Goal: Information Seeking & Learning: Learn about a topic

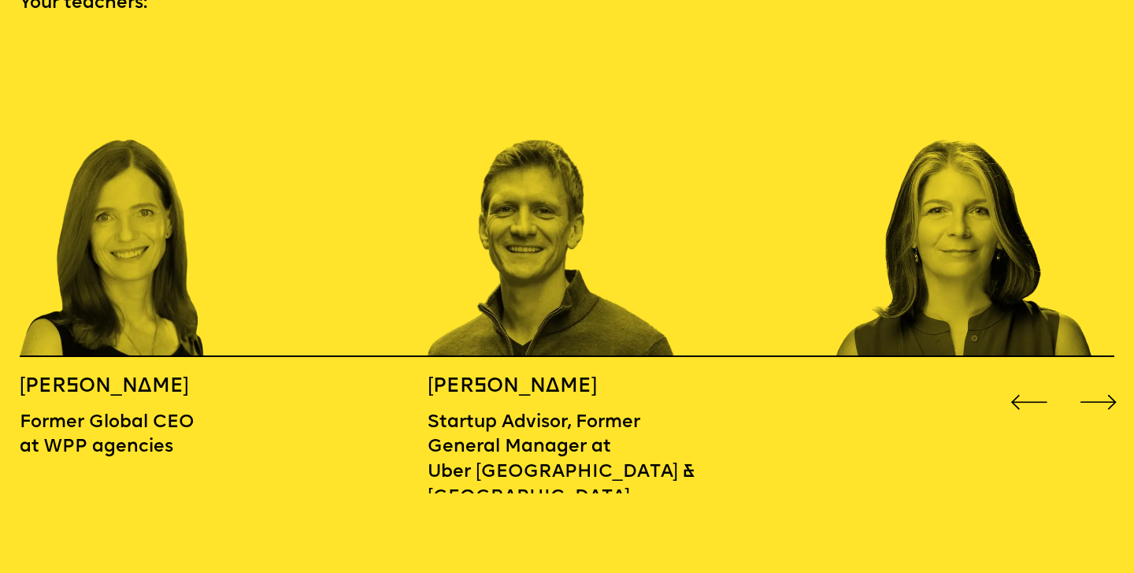
scroll to position [1742, 0]
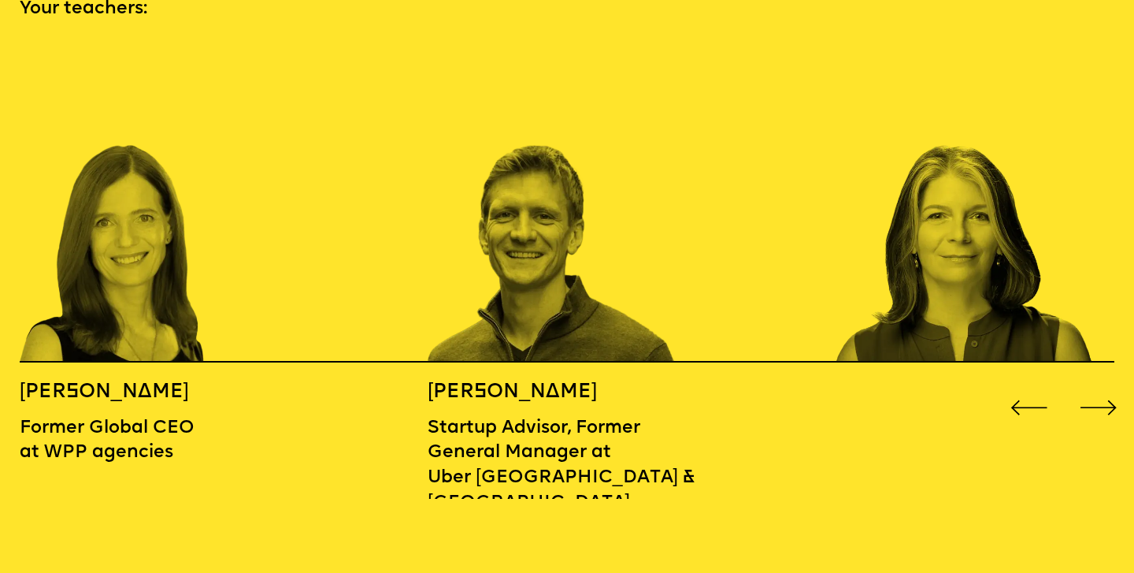
click at [1115, 385] on div "Next slide" at bounding box center [1099, 408] width 46 height 46
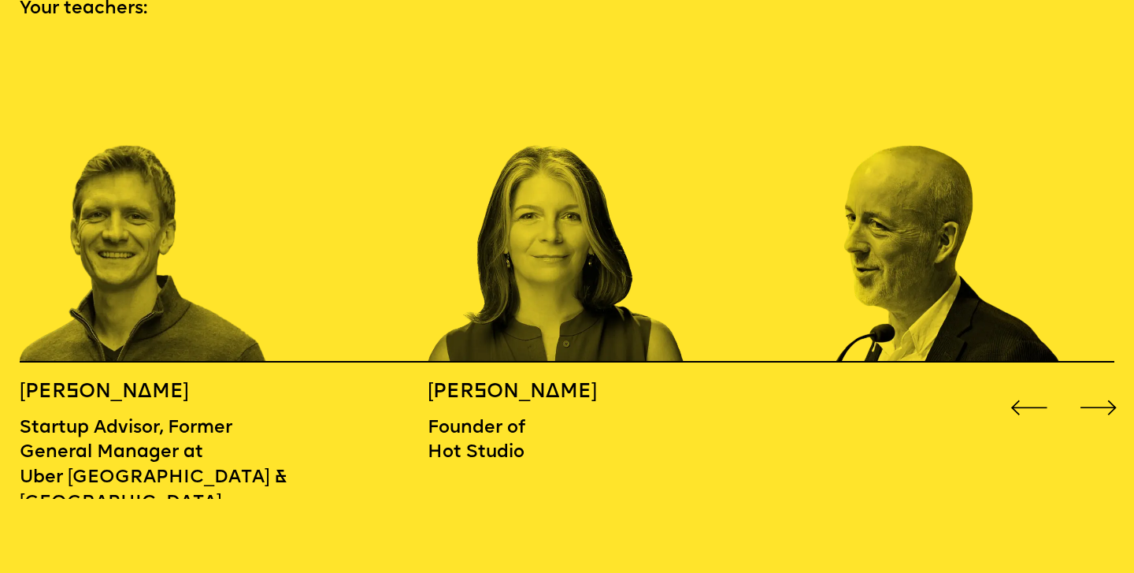
click at [1115, 385] on div "Next slide" at bounding box center [1099, 408] width 46 height 46
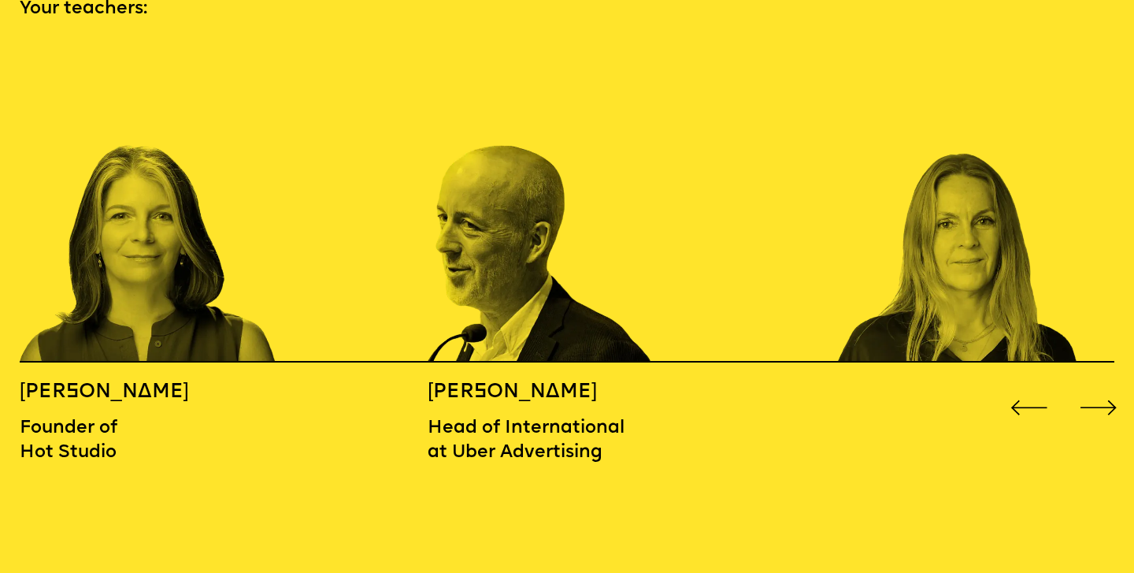
click at [1115, 385] on div "Next slide" at bounding box center [1099, 408] width 46 height 46
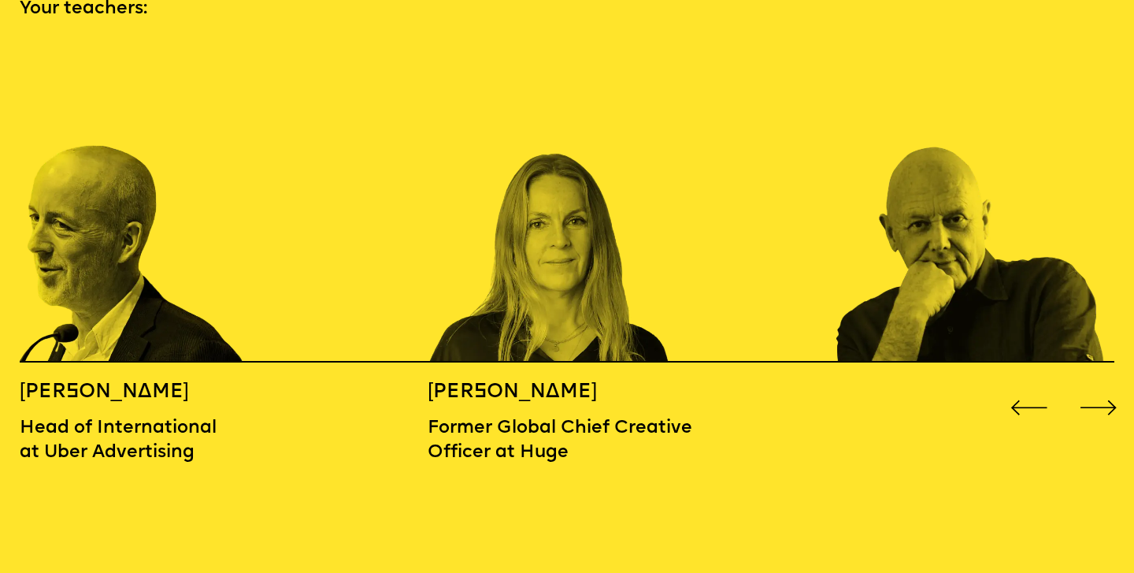
click at [1115, 385] on div "Next slide" at bounding box center [1099, 408] width 46 height 46
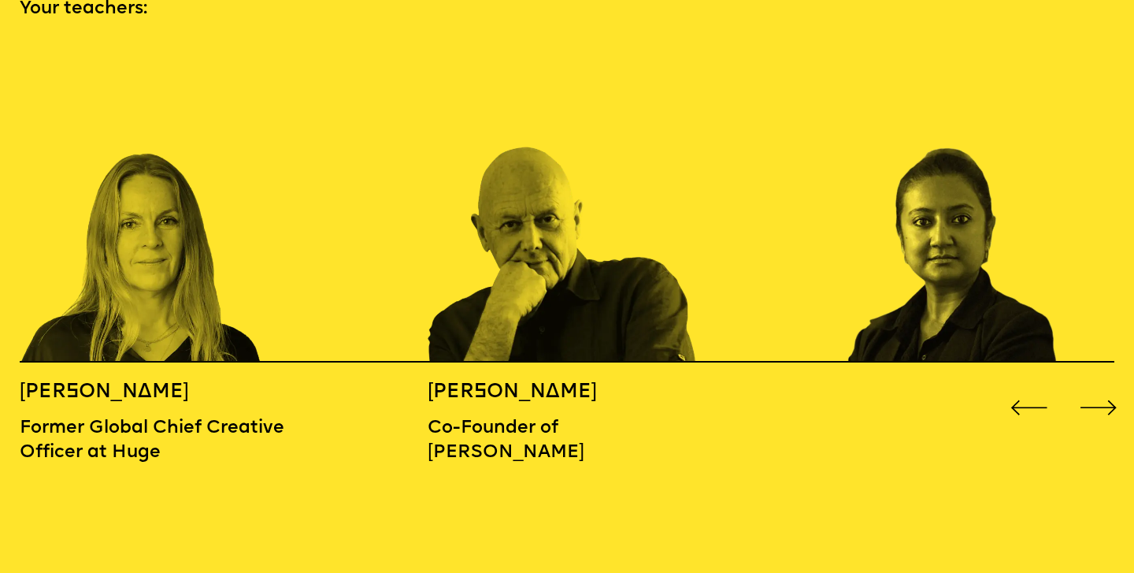
click at [1115, 385] on div "Next slide" at bounding box center [1099, 408] width 46 height 46
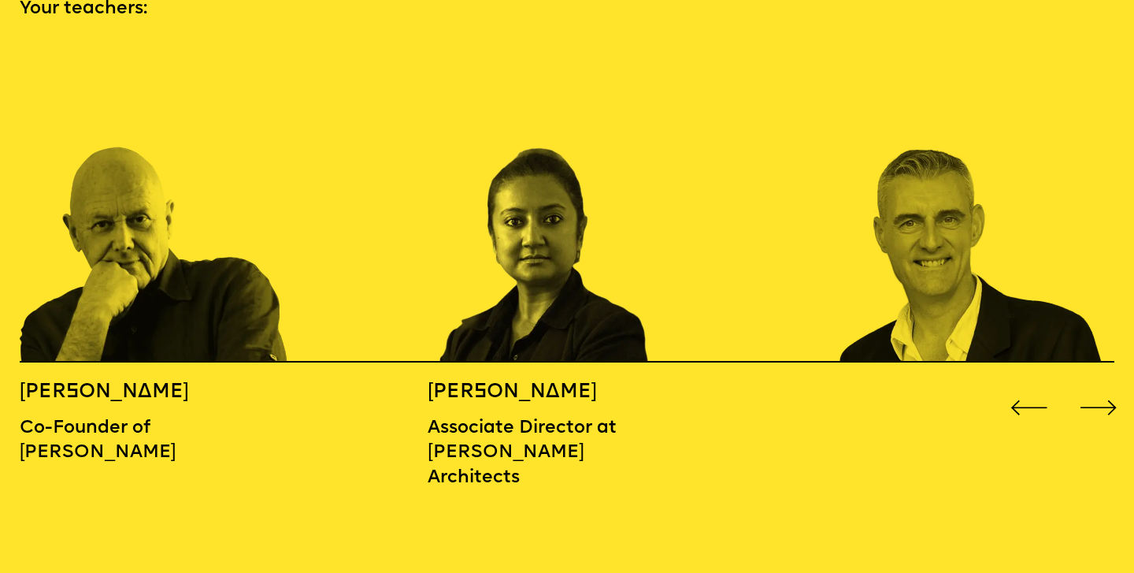
click at [1115, 385] on div "Next slide" at bounding box center [1099, 408] width 46 height 46
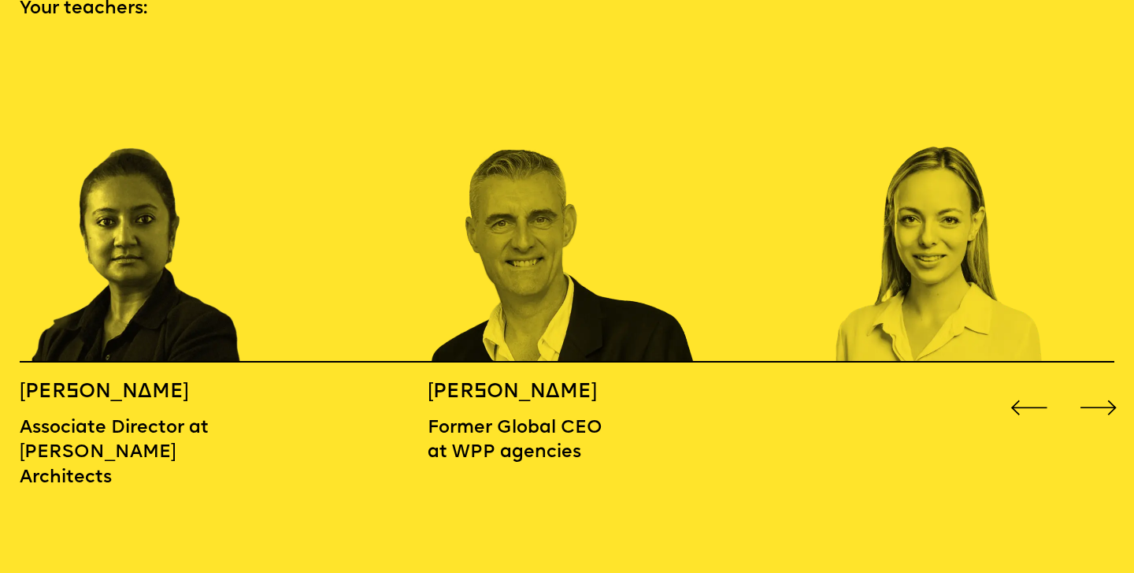
click at [1115, 385] on div "Next slide" at bounding box center [1099, 408] width 46 height 46
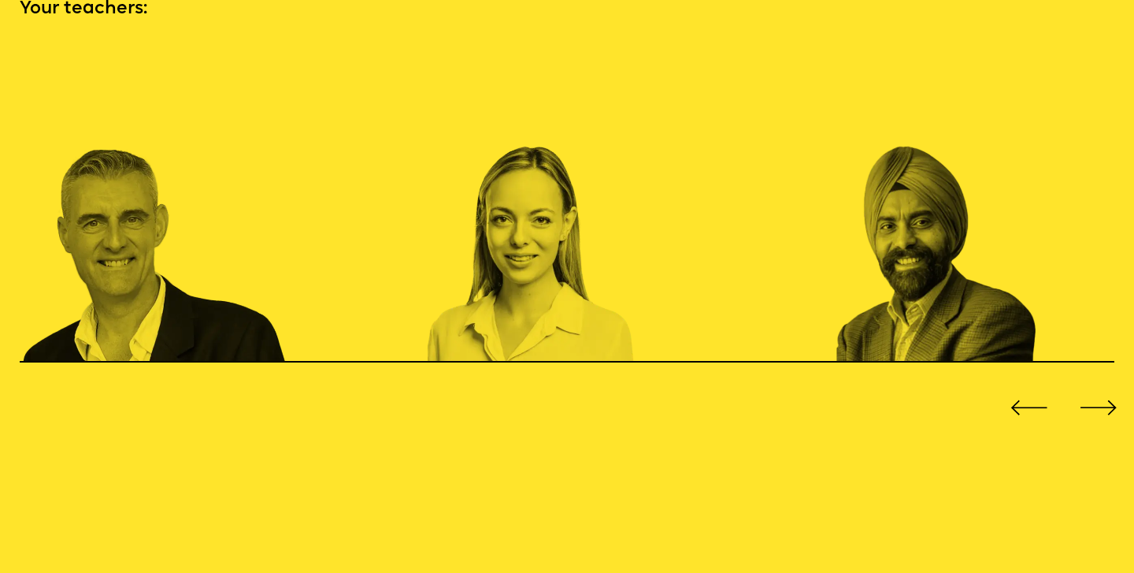
click at [1115, 385] on div "Next slide" at bounding box center [1099, 408] width 46 height 46
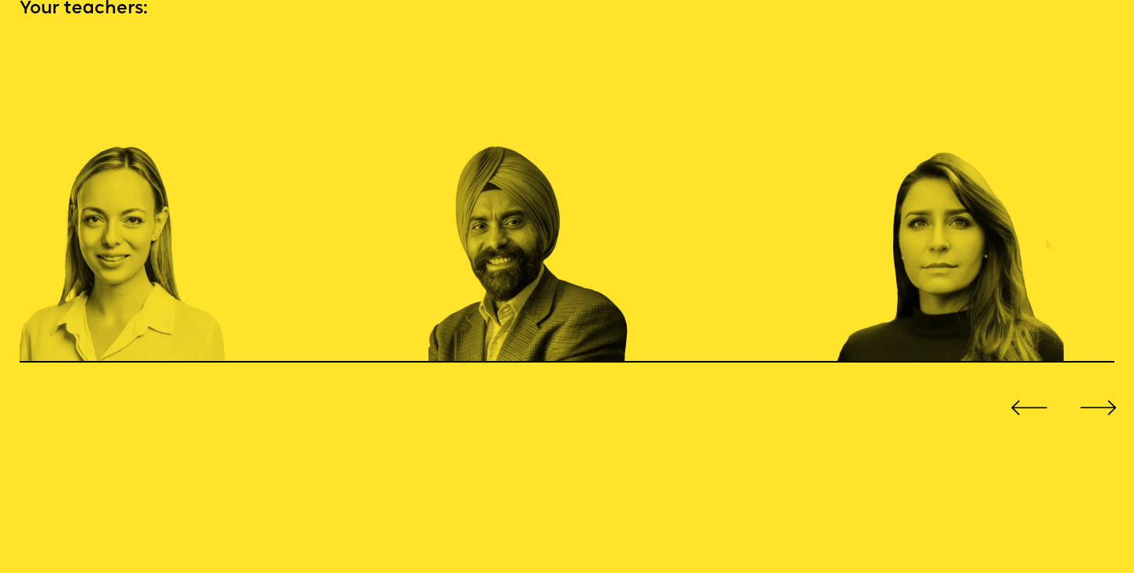
click at [1115, 385] on div "Next slide" at bounding box center [1099, 408] width 46 height 46
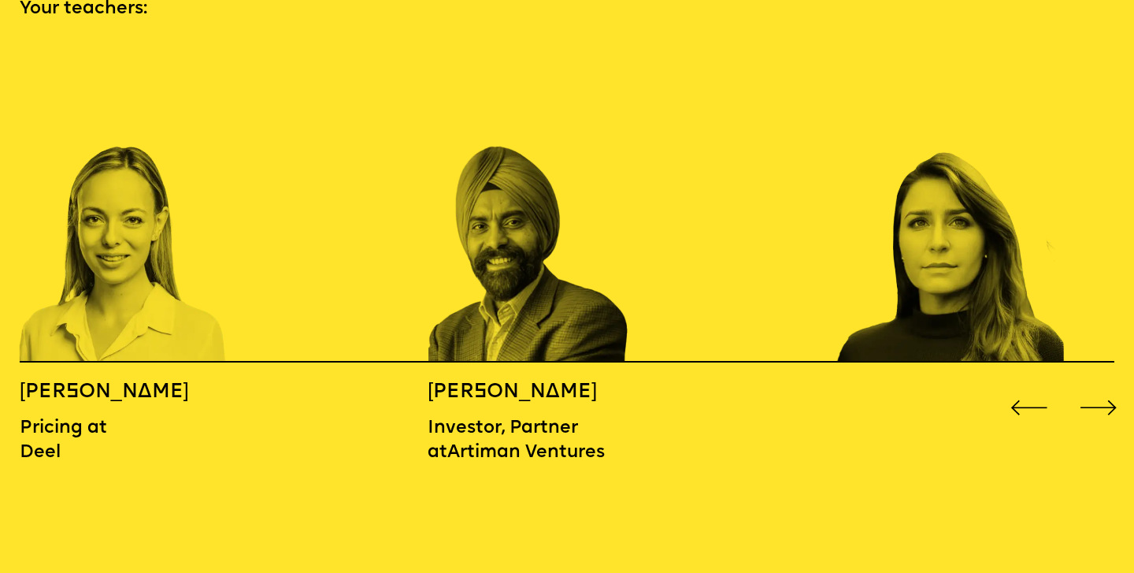
click at [1115, 385] on div "Next slide" at bounding box center [1099, 408] width 46 height 46
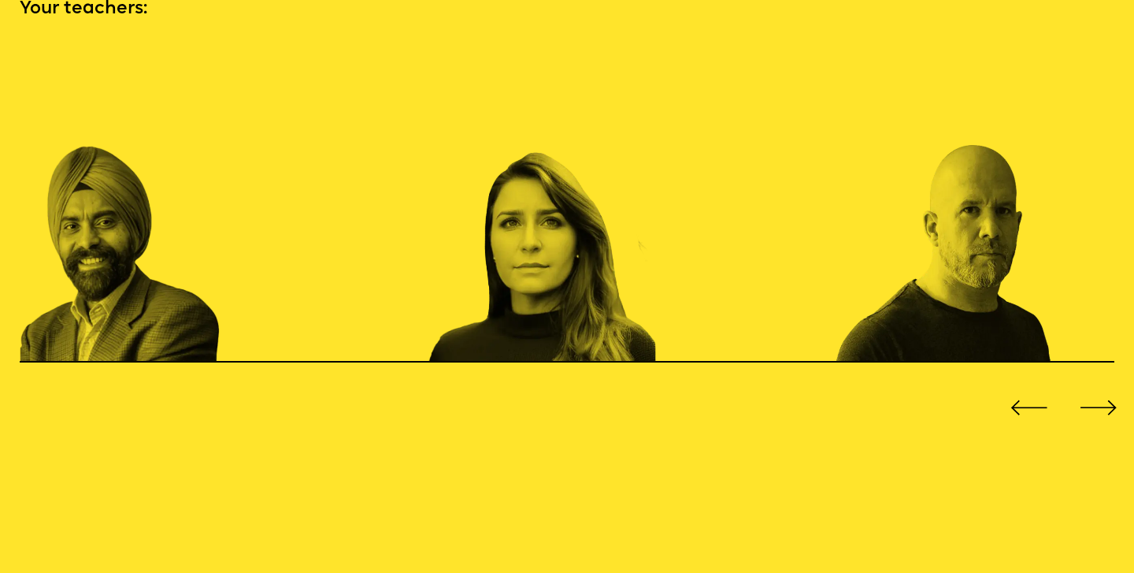
click at [1115, 385] on div "Next slide" at bounding box center [1099, 408] width 46 height 46
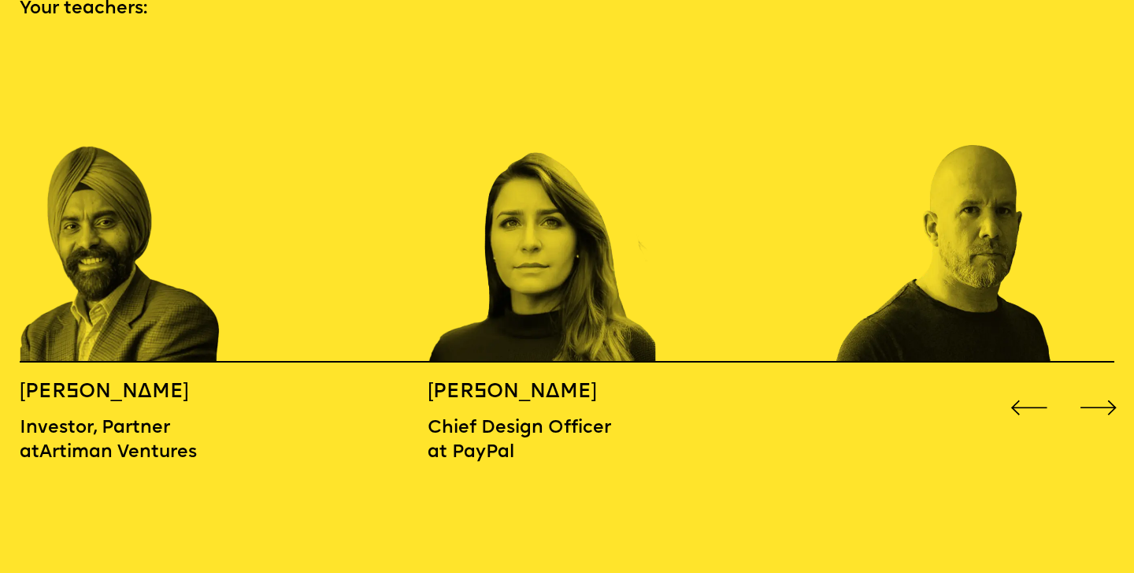
click at [1115, 385] on div "Next slide" at bounding box center [1099, 408] width 46 height 46
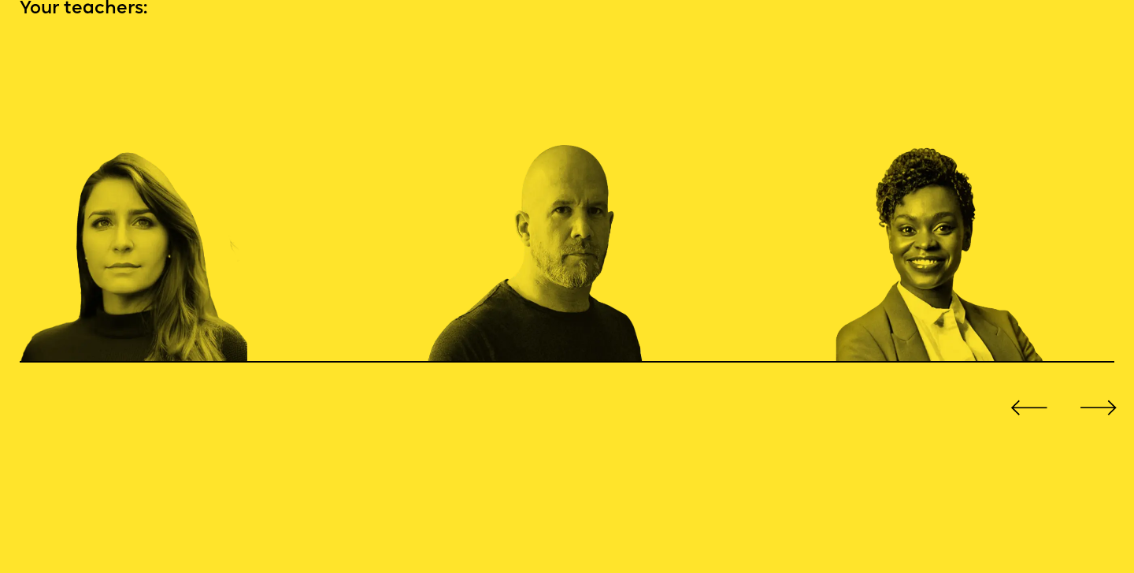
click at [1115, 385] on div "Next slide" at bounding box center [1099, 408] width 46 height 46
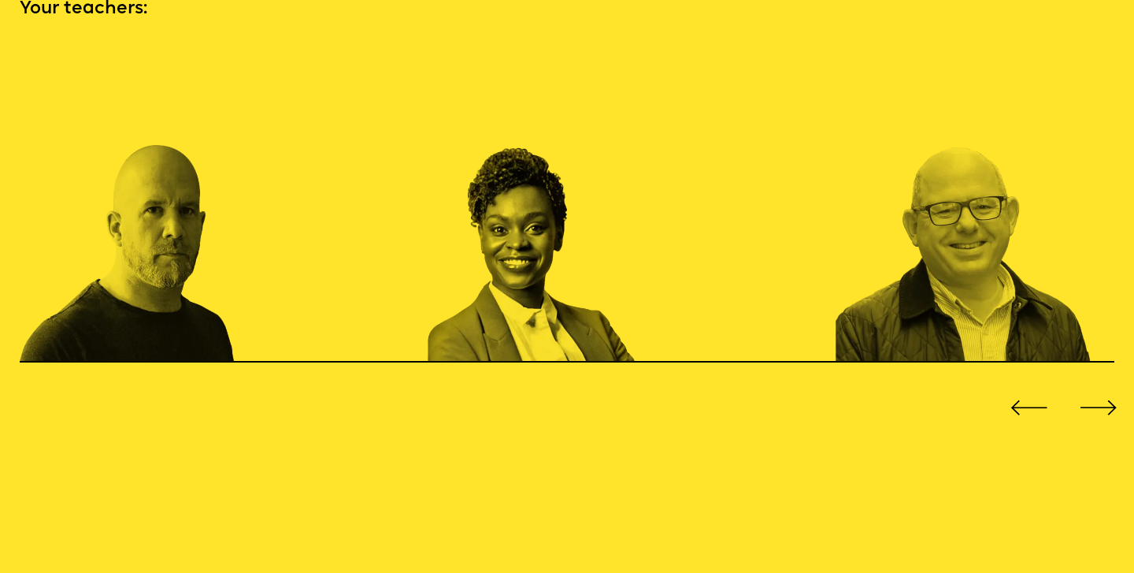
click at [1115, 385] on div "Next slide" at bounding box center [1099, 408] width 46 height 46
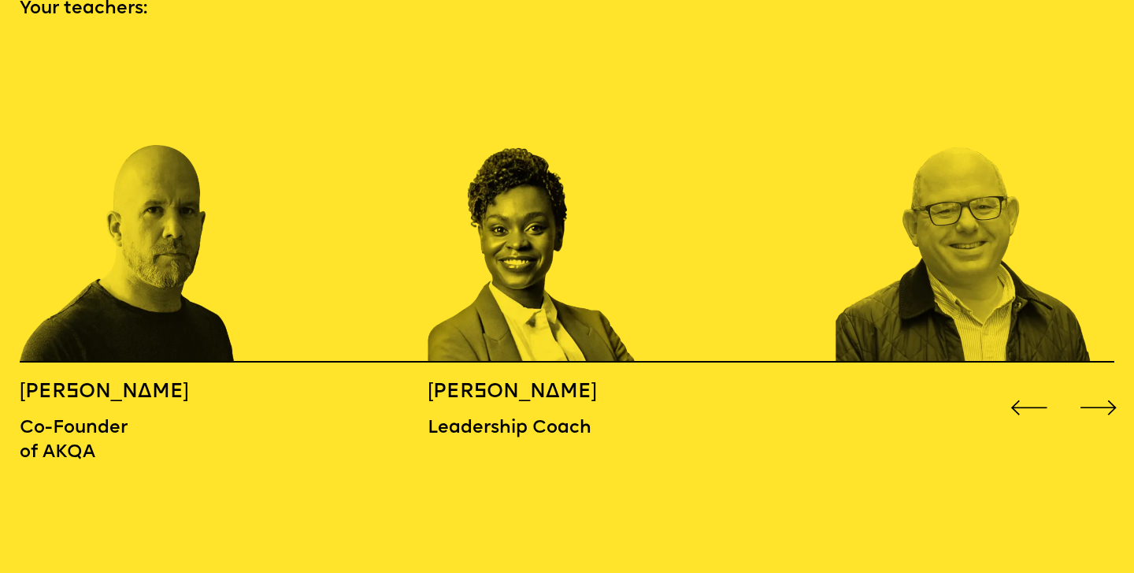
click at [1115, 385] on div "Next slide" at bounding box center [1099, 408] width 46 height 46
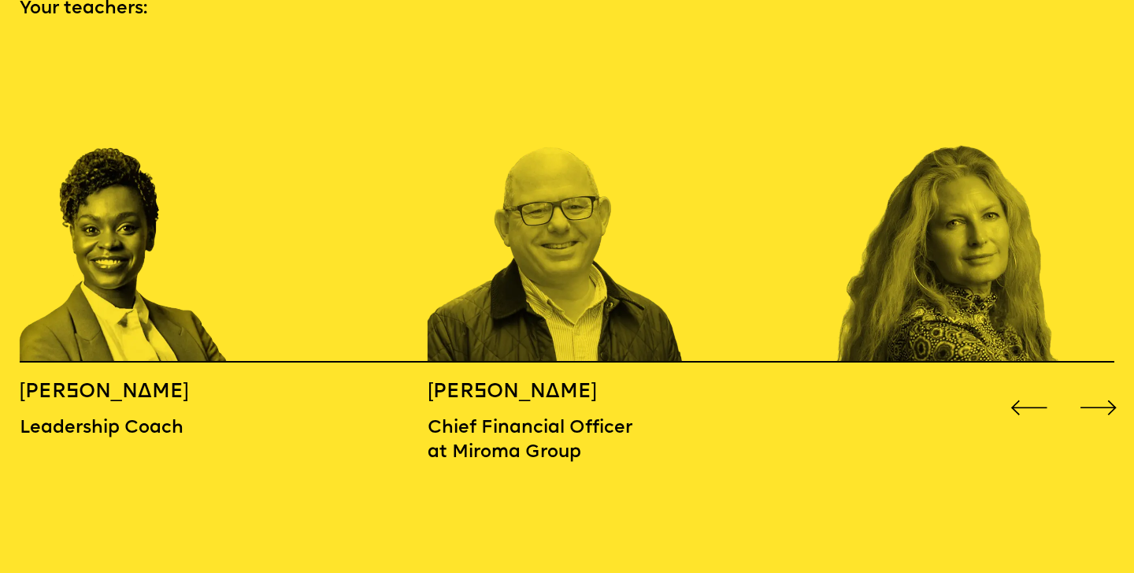
click at [1115, 385] on div "Next slide" at bounding box center [1099, 408] width 46 height 46
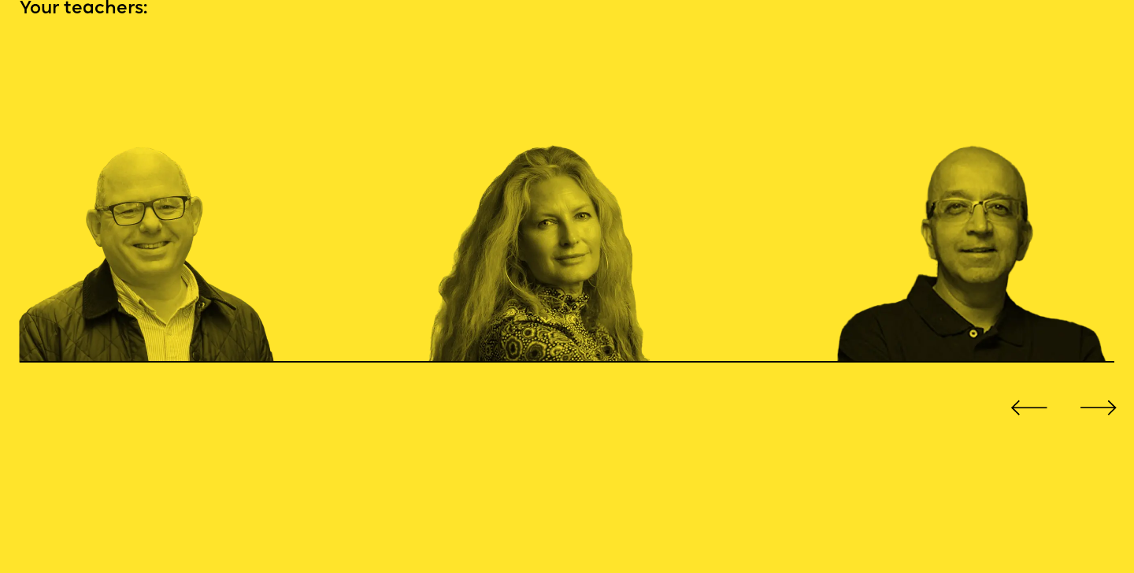
click at [1115, 385] on div "Next slide" at bounding box center [1099, 408] width 46 height 46
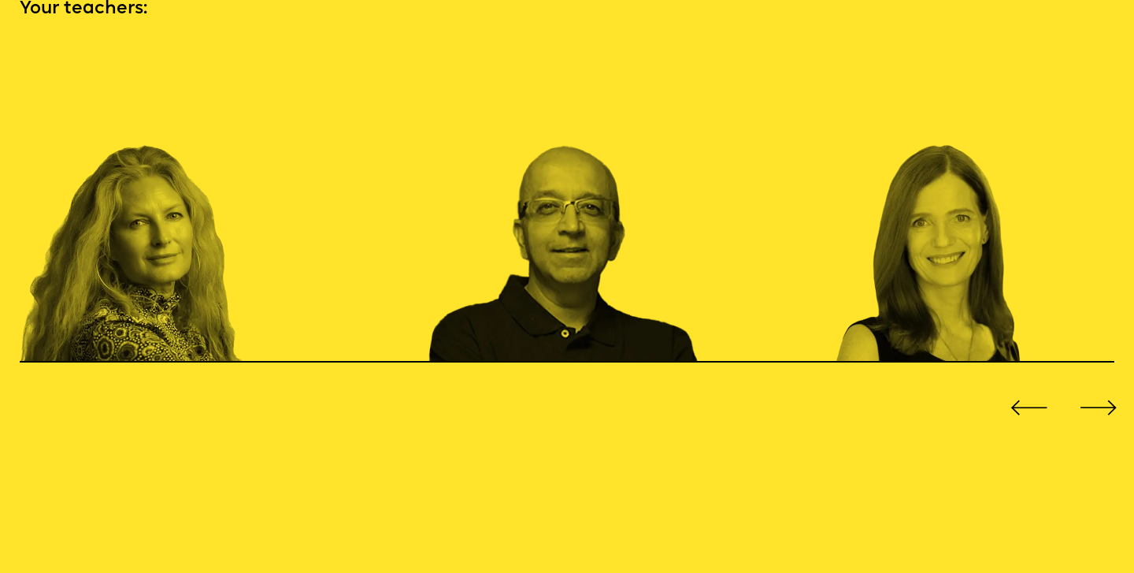
click at [1115, 385] on div "Next slide" at bounding box center [1099, 408] width 46 height 46
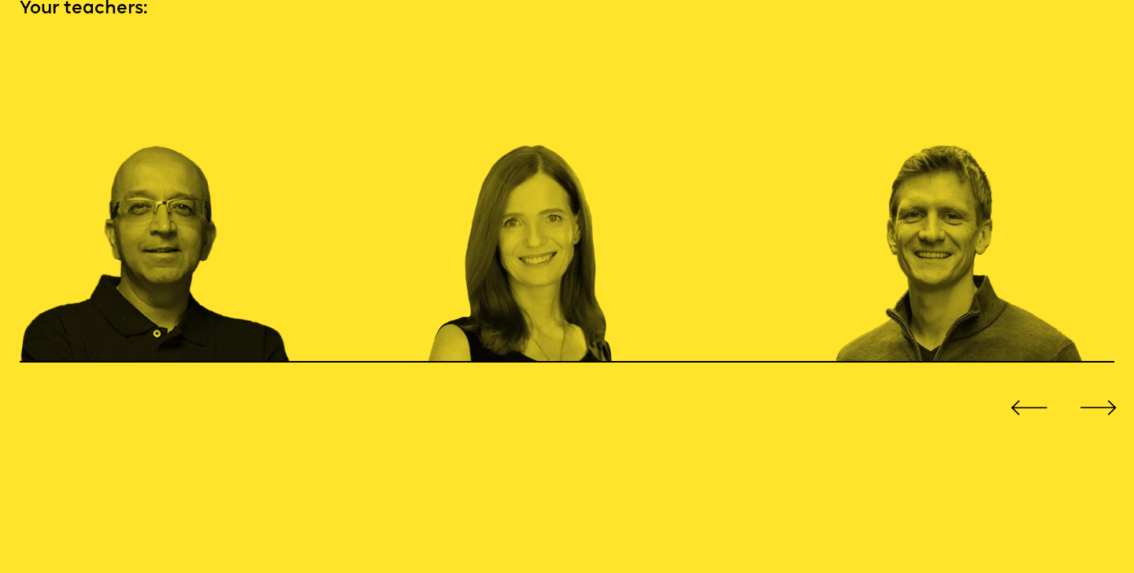
click at [1115, 385] on div "Next slide" at bounding box center [1099, 408] width 46 height 46
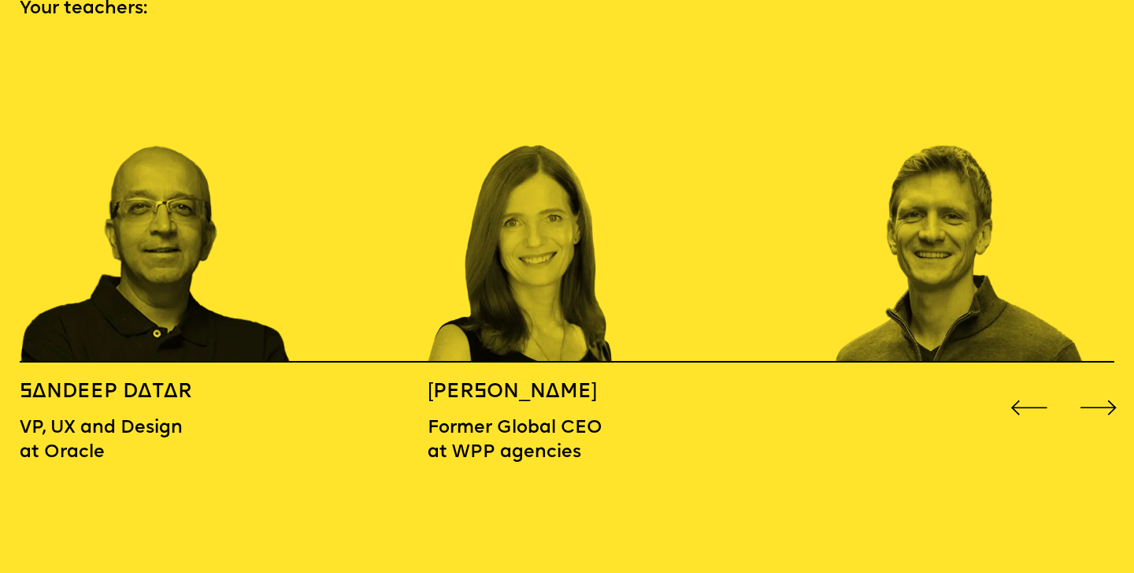
click at [1115, 385] on div "Next slide" at bounding box center [1099, 408] width 46 height 46
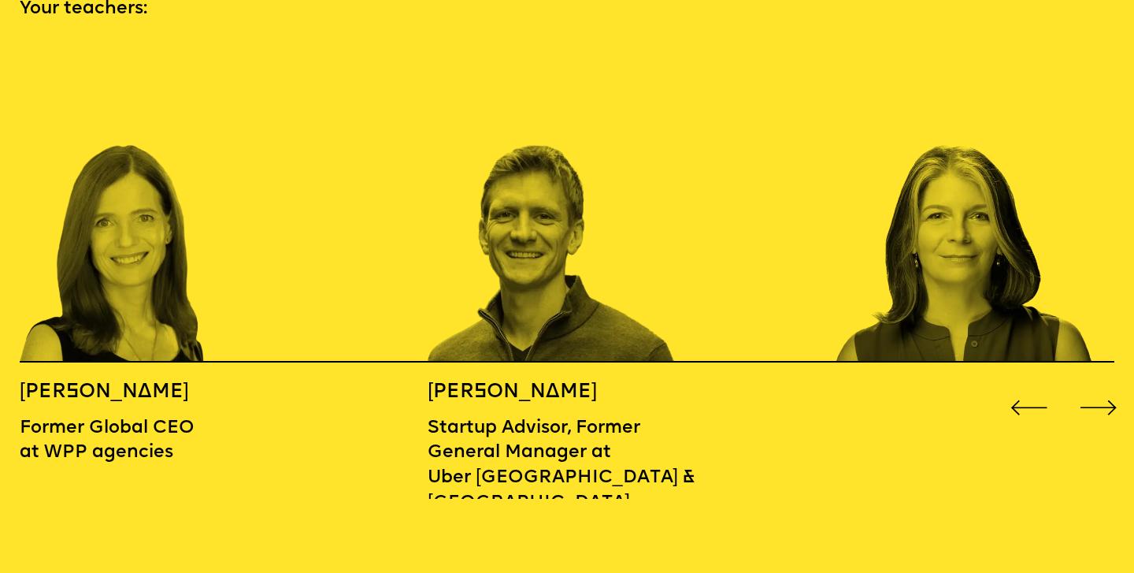
click at [1115, 385] on div "Next slide" at bounding box center [1099, 408] width 46 height 46
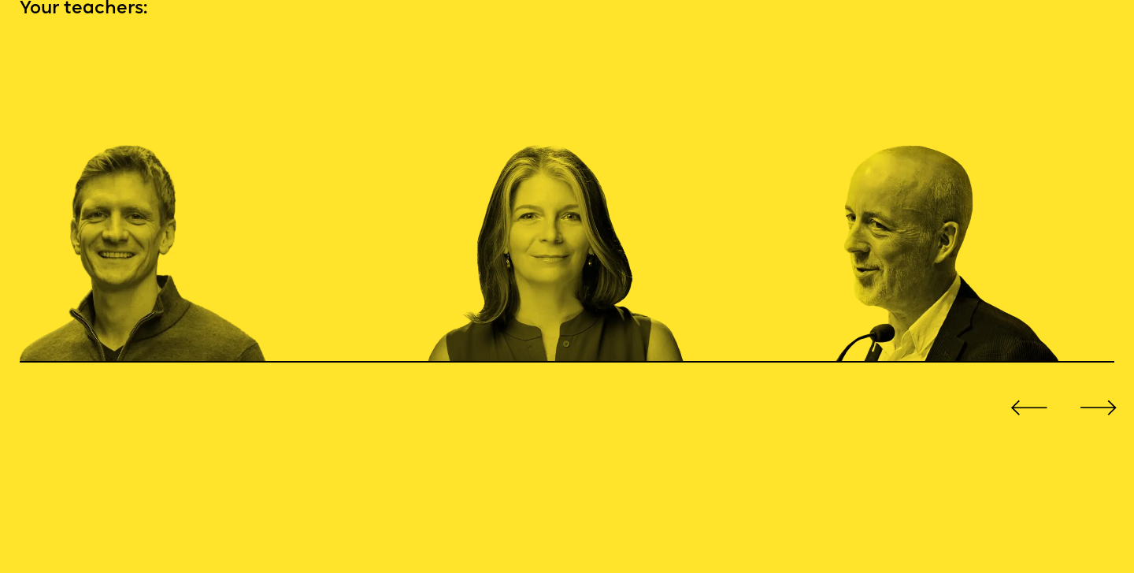
click at [1115, 385] on div "Next slide" at bounding box center [1099, 408] width 46 height 46
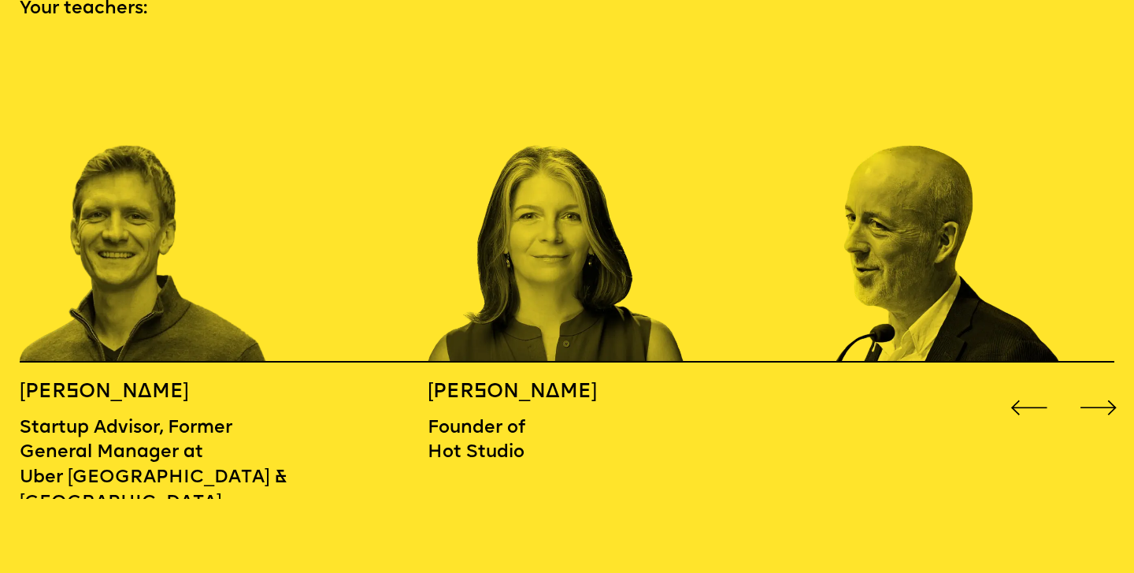
click at [1115, 385] on div "Next slide" at bounding box center [1099, 408] width 46 height 46
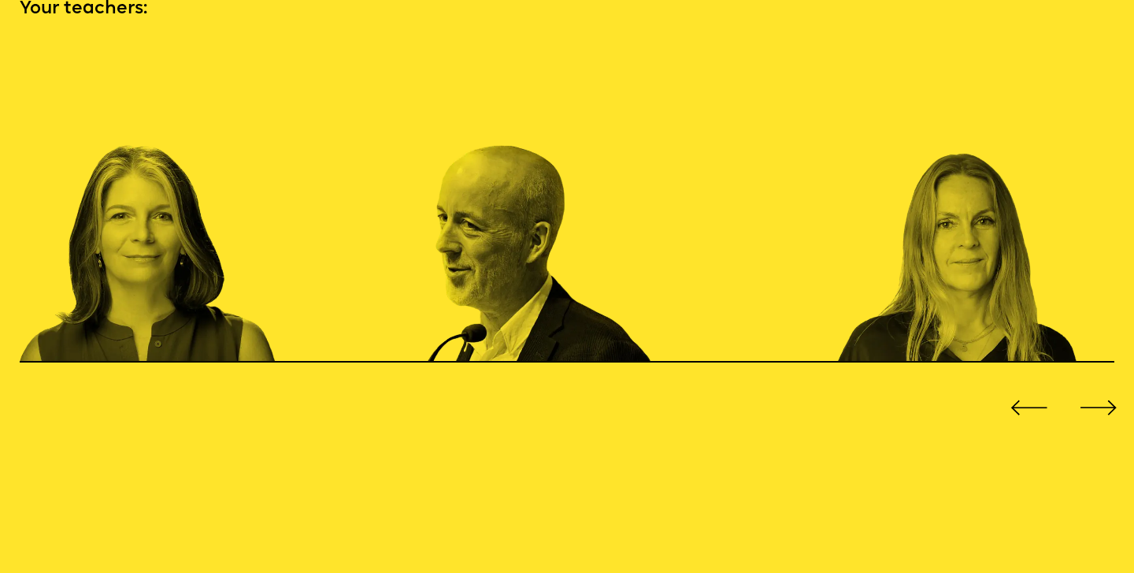
click at [1115, 385] on div "Next slide" at bounding box center [1099, 408] width 46 height 46
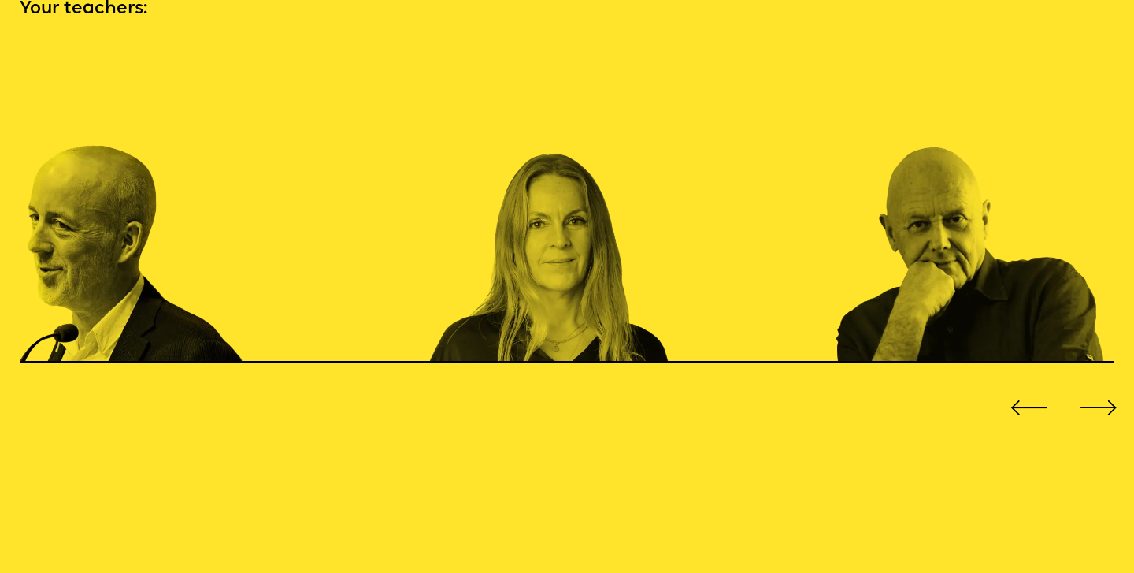
click at [1115, 385] on div "Next slide" at bounding box center [1099, 408] width 46 height 46
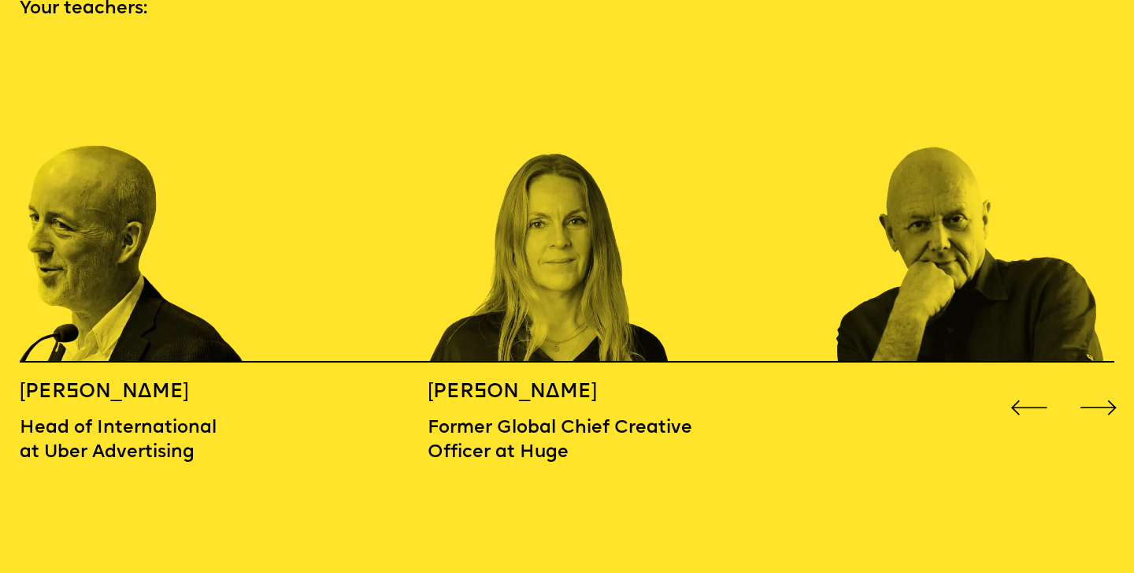
click at [1115, 385] on div "Next slide" at bounding box center [1099, 408] width 46 height 46
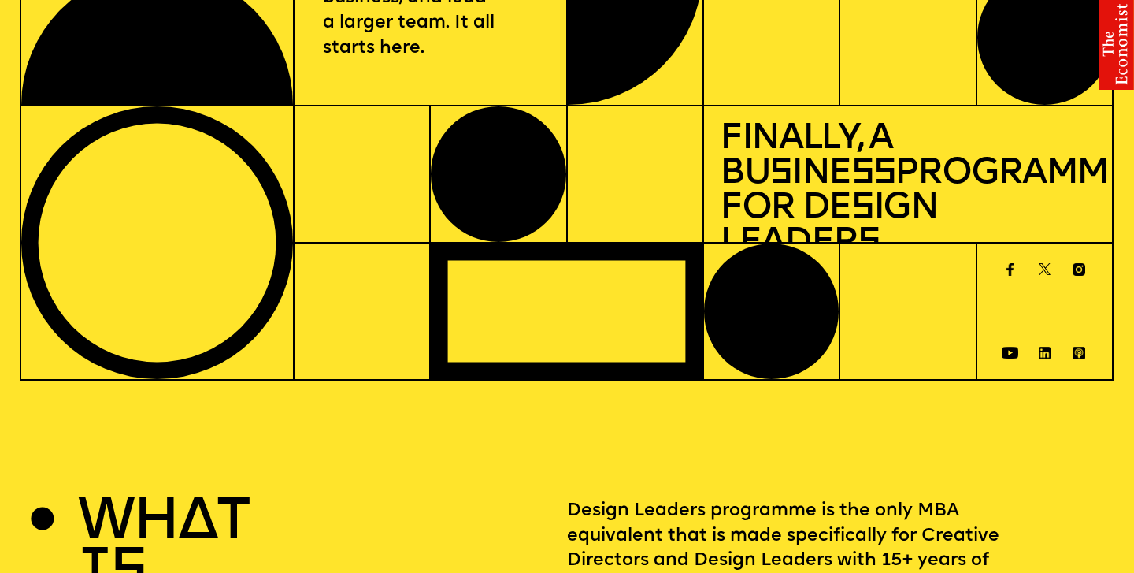
scroll to position [0, 0]
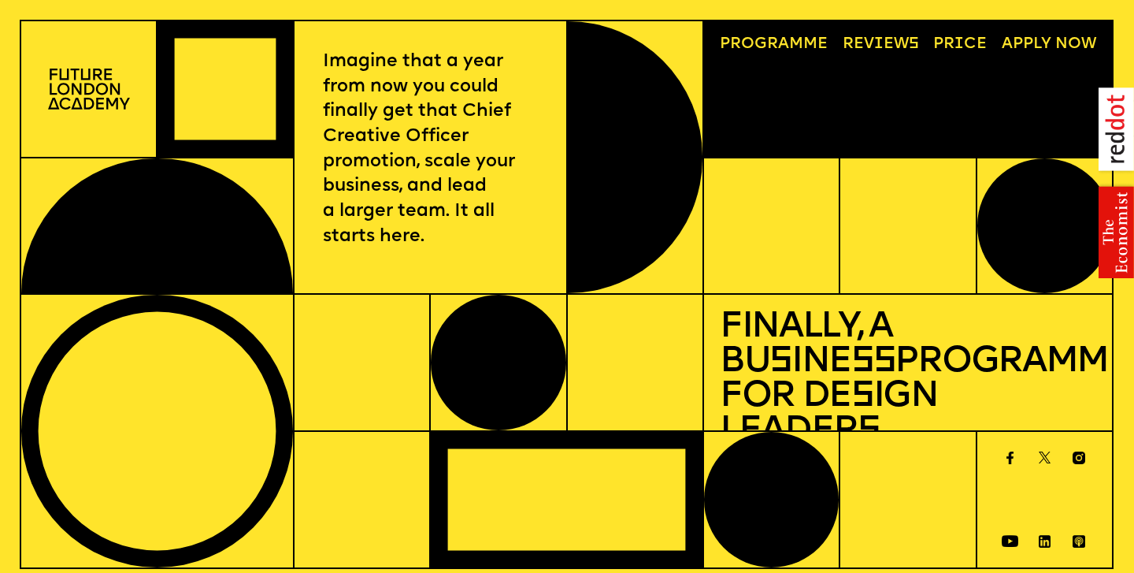
click at [776, 43] on link "Progr a mme" at bounding box center [774, 45] width 124 height 32
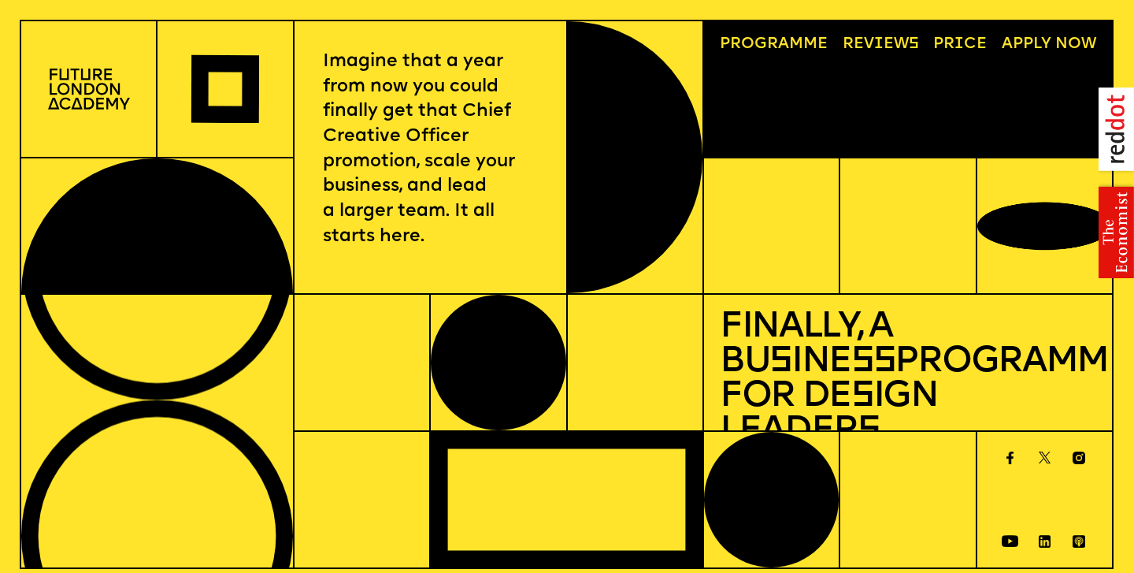
click at [957, 45] on link "Price" at bounding box center [960, 45] width 69 height 32
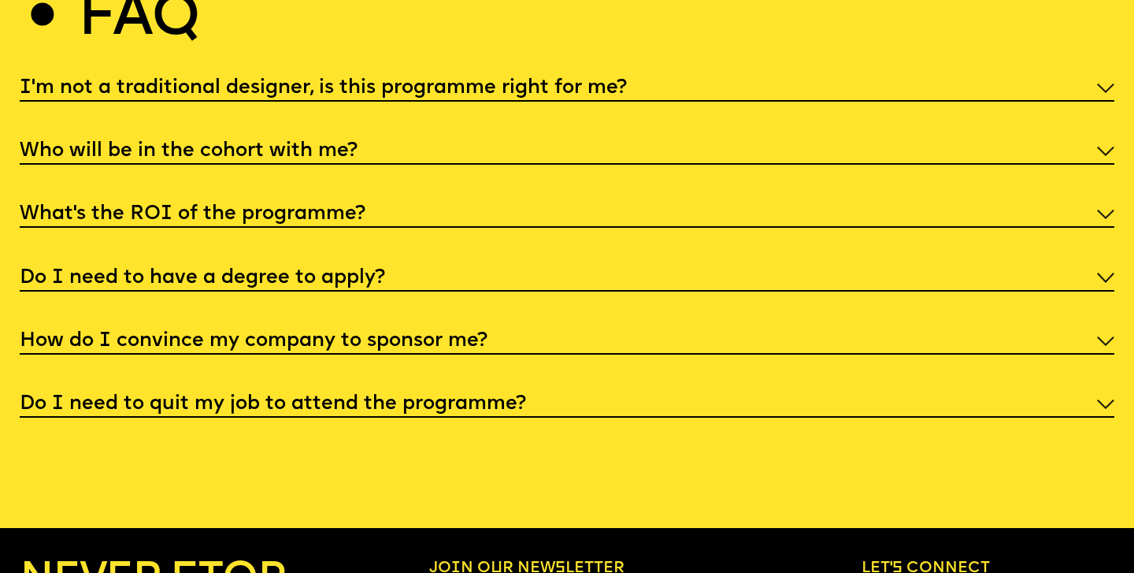
scroll to position [5913, 0]
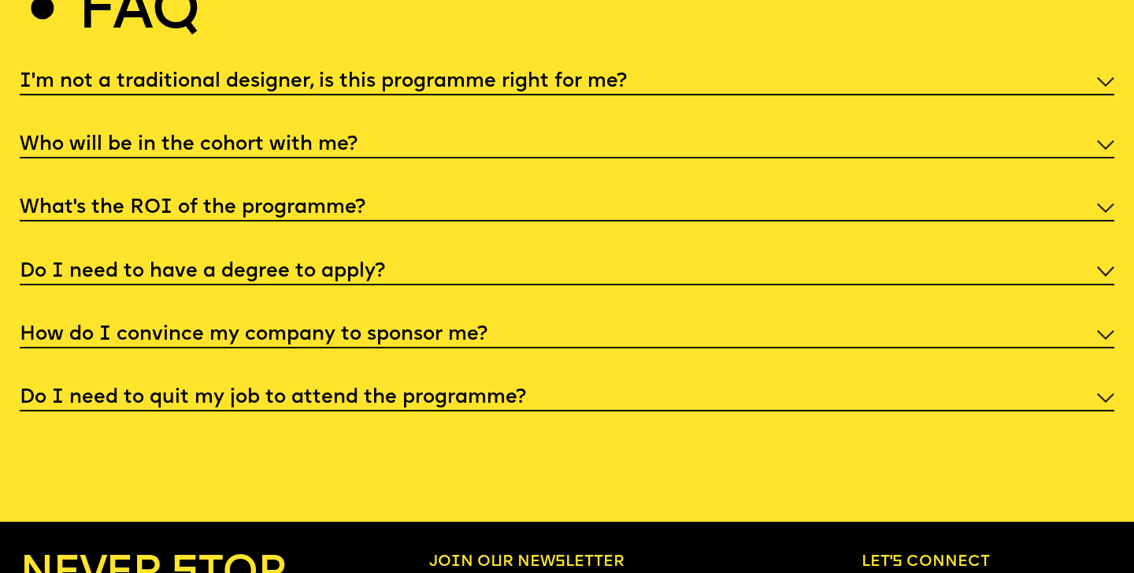
click at [424, 74] on h5 "I'm not a traditional designer, is this programme right for me?" at bounding box center [323, 82] width 607 height 16
